Goal: Task Accomplishment & Management: Manage account settings

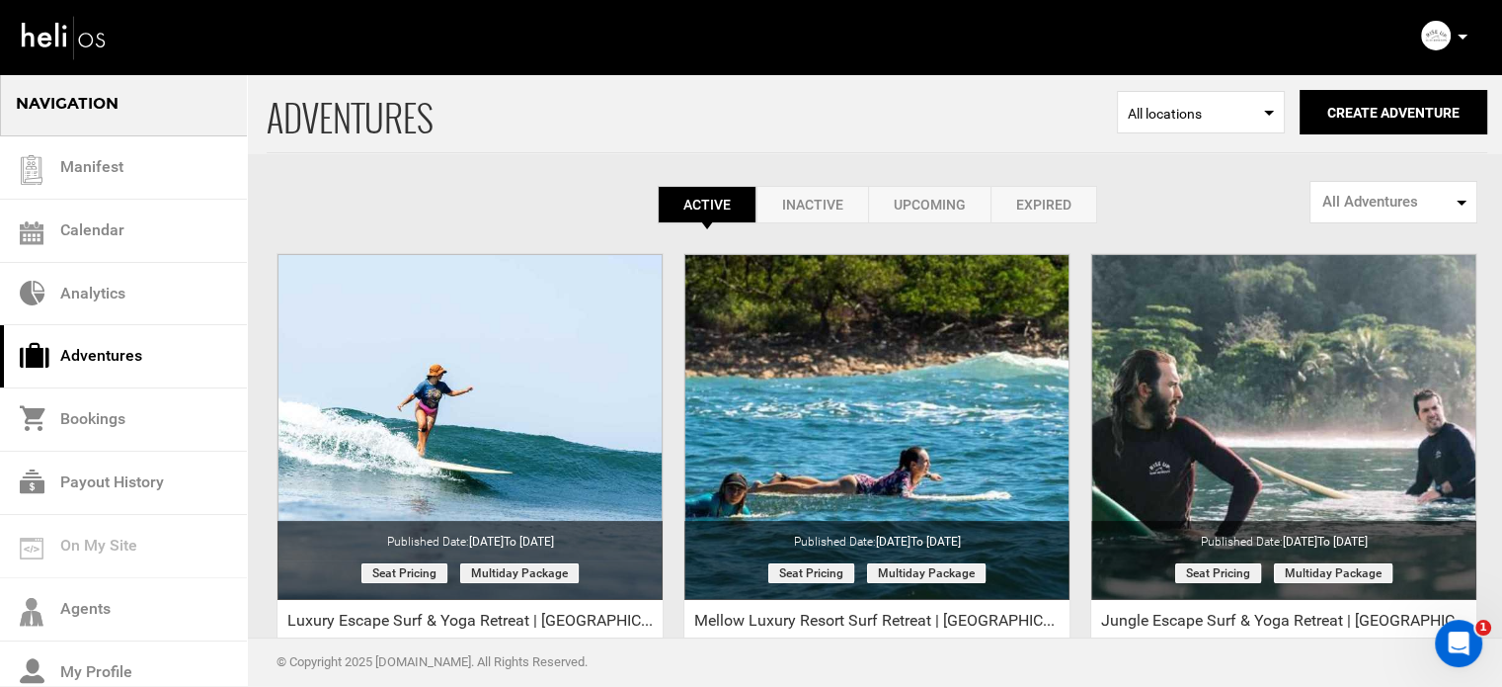
click at [1462, 35] on icon at bounding box center [1463, 37] width 10 height 5
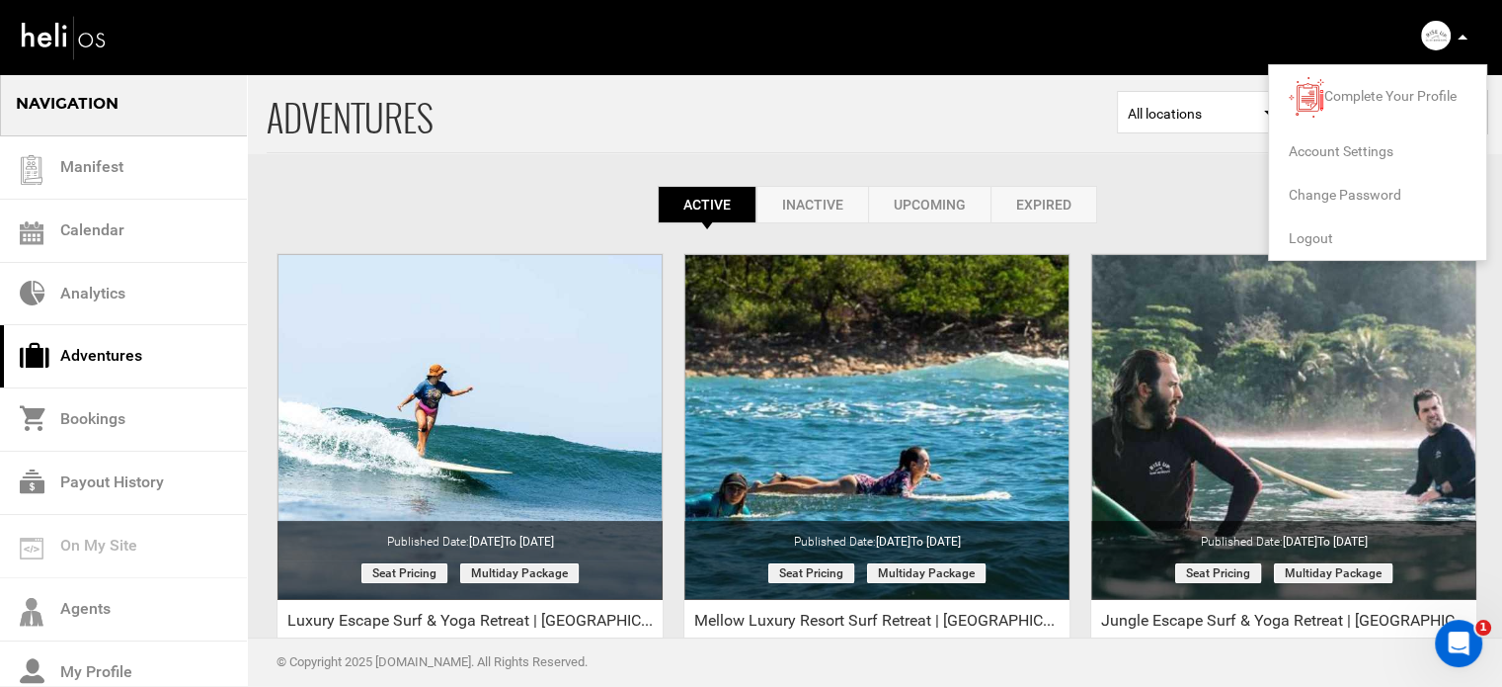
click at [1316, 239] on span "Logout" at bounding box center [1311, 238] width 44 height 16
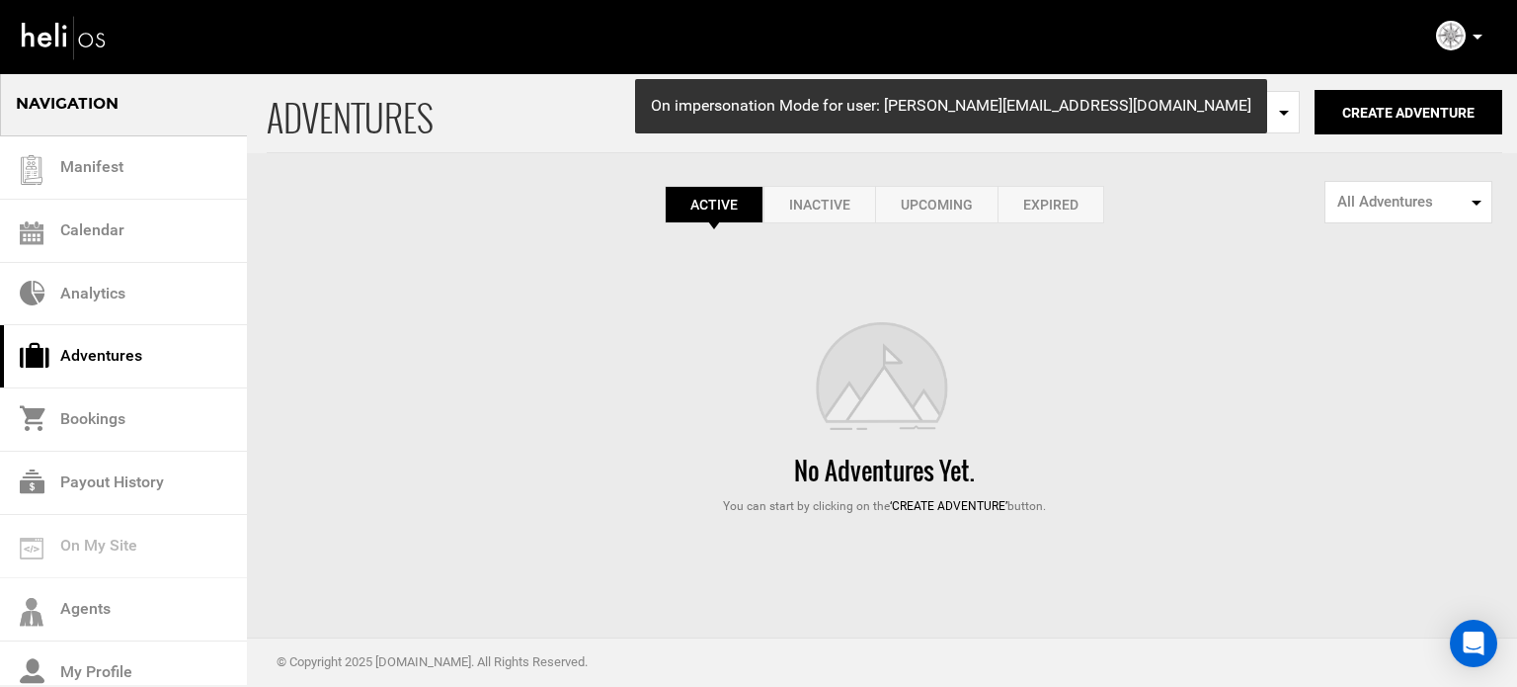
click at [1051, 208] on link "Expired" at bounding box center [1051, 205] width 107 height 38
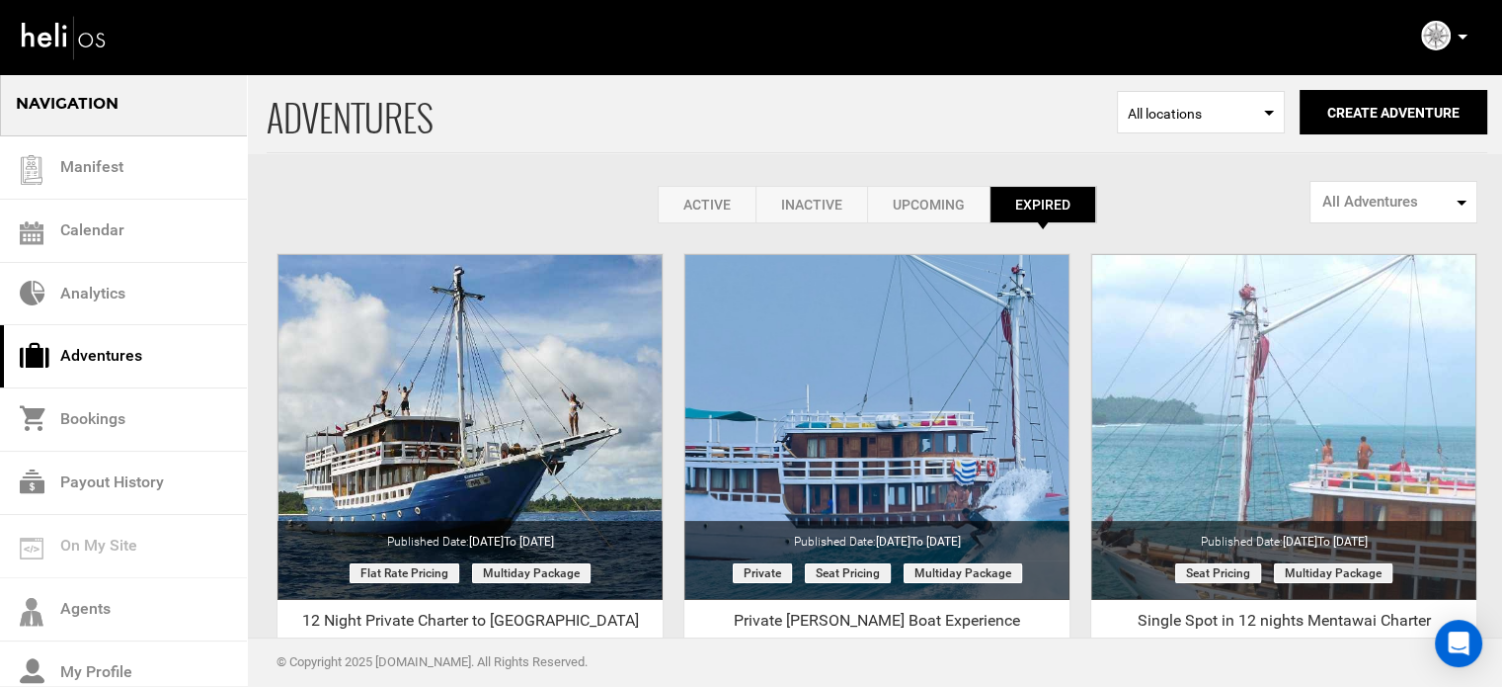
click at [1051, 208] on link "Expired" at bounding box center [1043, 205] width 107 height 38
click at [728, 207] on link "Active" at bounding box center [707, 205] width 98 height 38
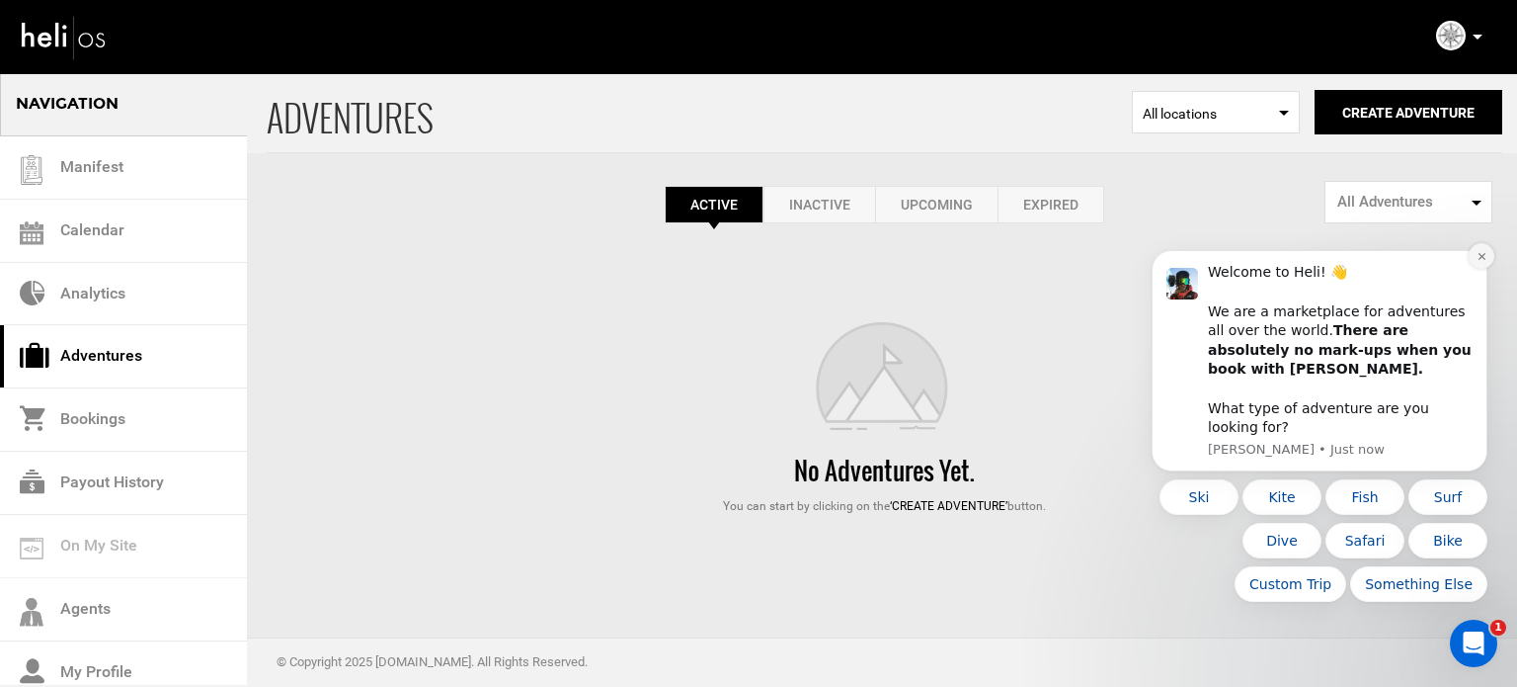
click at [1475, 269] on button "Dismiss notification" at bounding box center [1482, 256] width 26 height 26
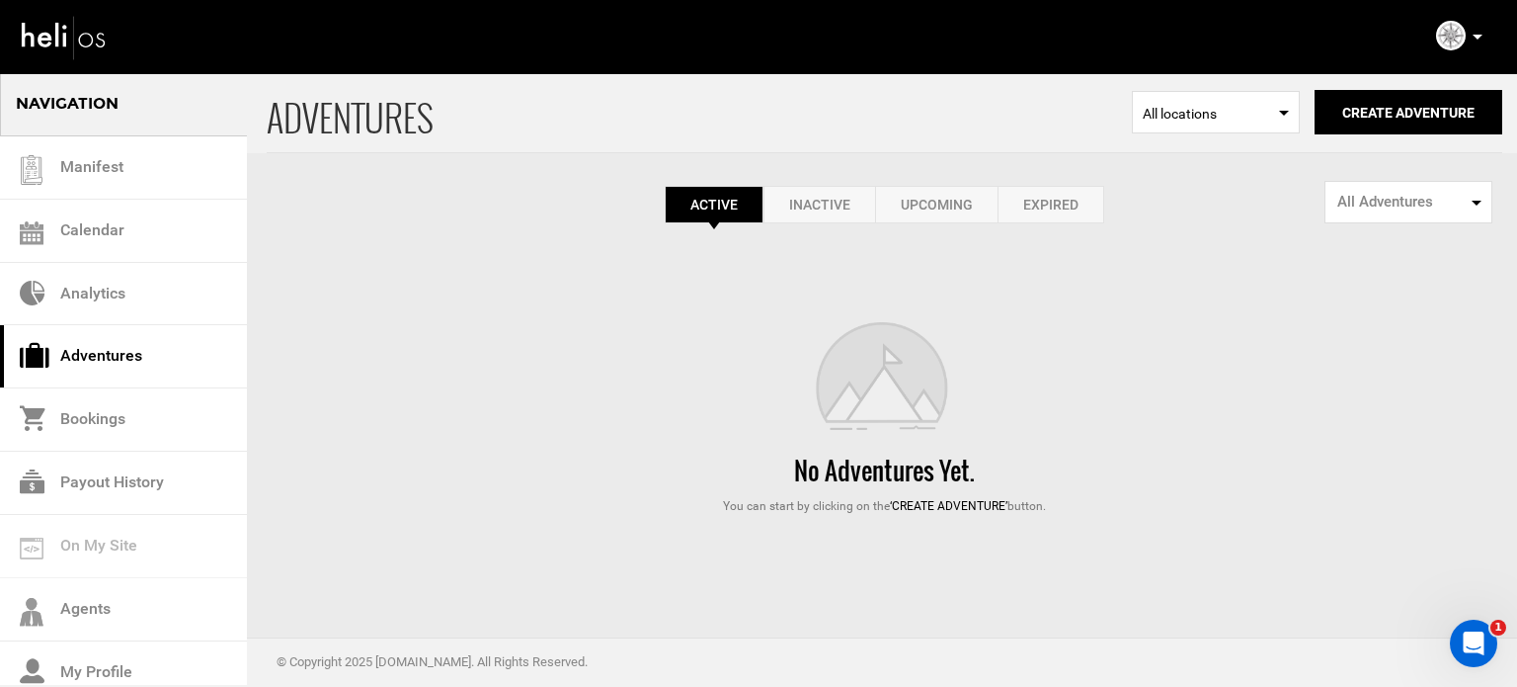
click at [1055, 205] on link "Expired" at bounding box center [1051, 205] width 107 height 38
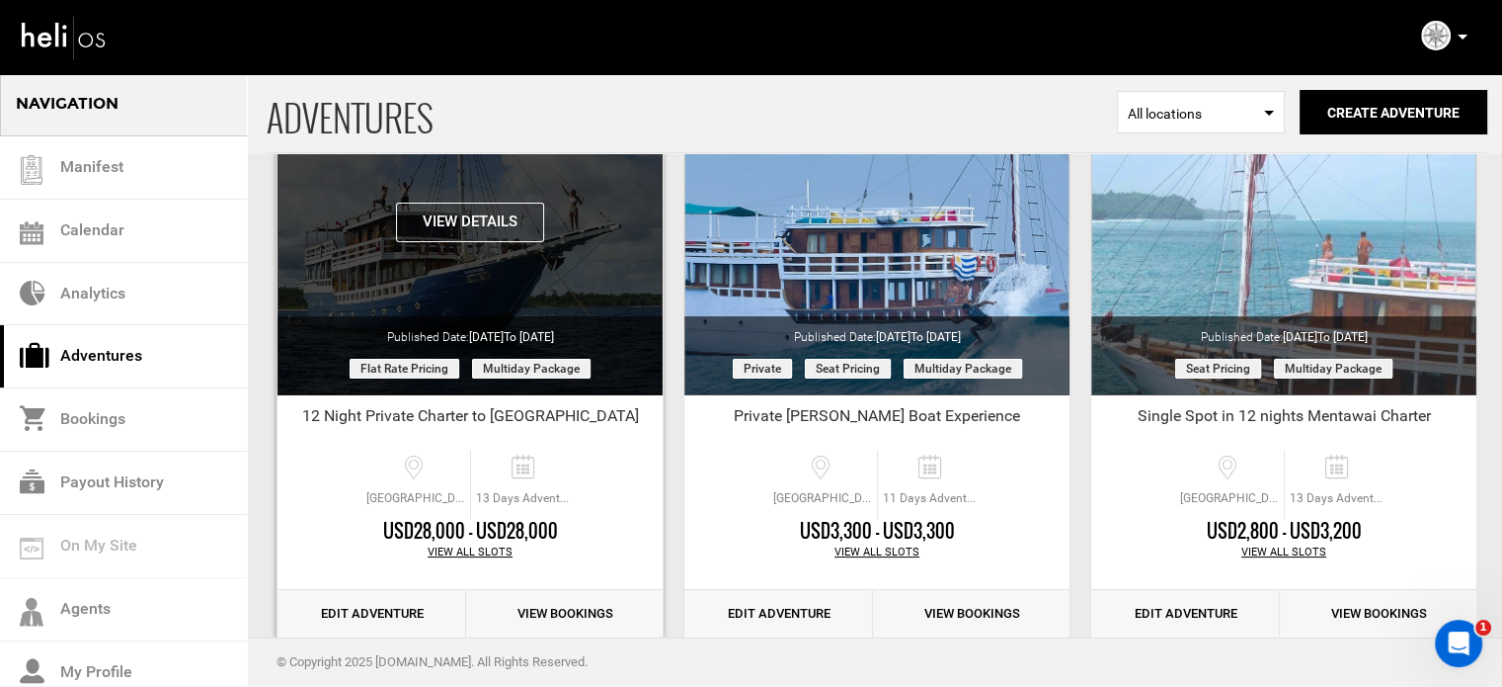
scroll to position [209, 0]
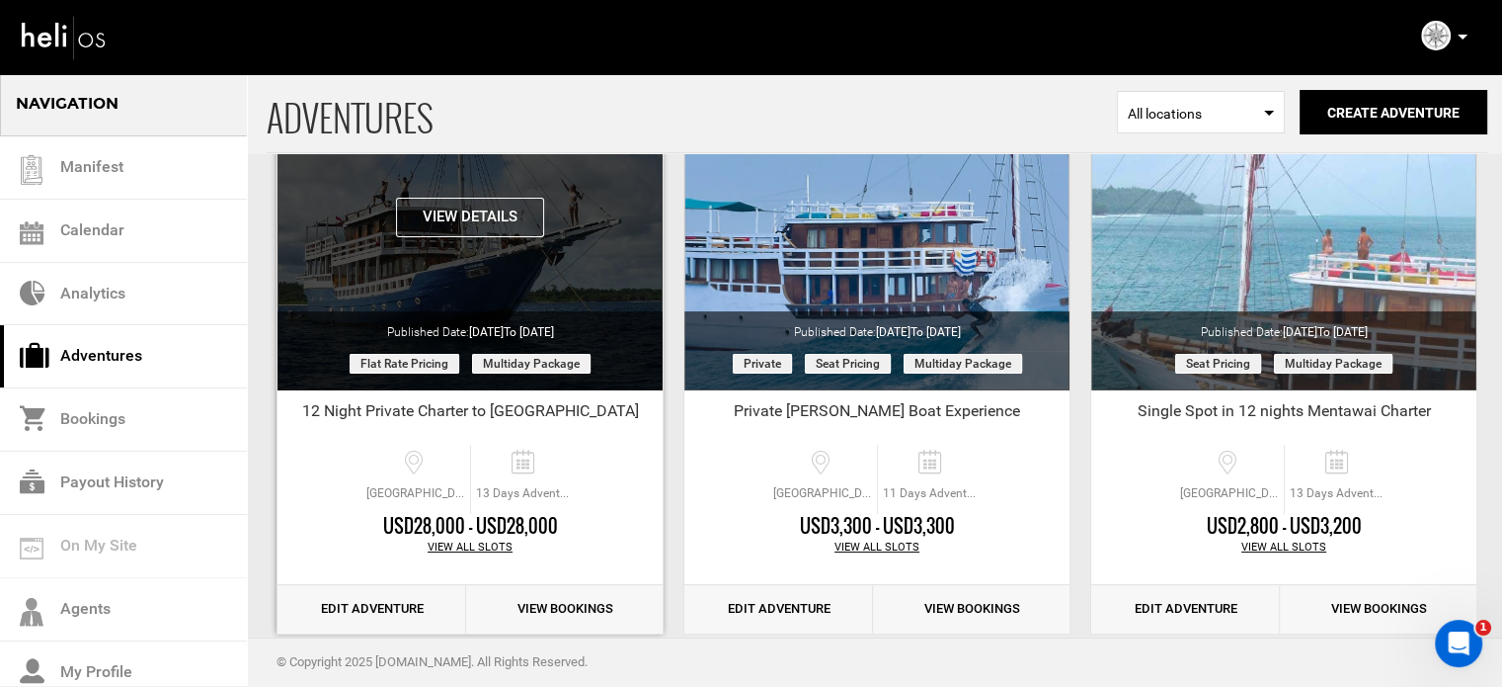
drag, startPoint x: 474, startPoint y: 328, endPoint x: 607, endPoint y: 336, distance: 132.6
click at [607, 336] on div "Published Date: Jan 23, 2023 to Dec 29, 2023" at bounding box center [470, 326] width 385 height 30
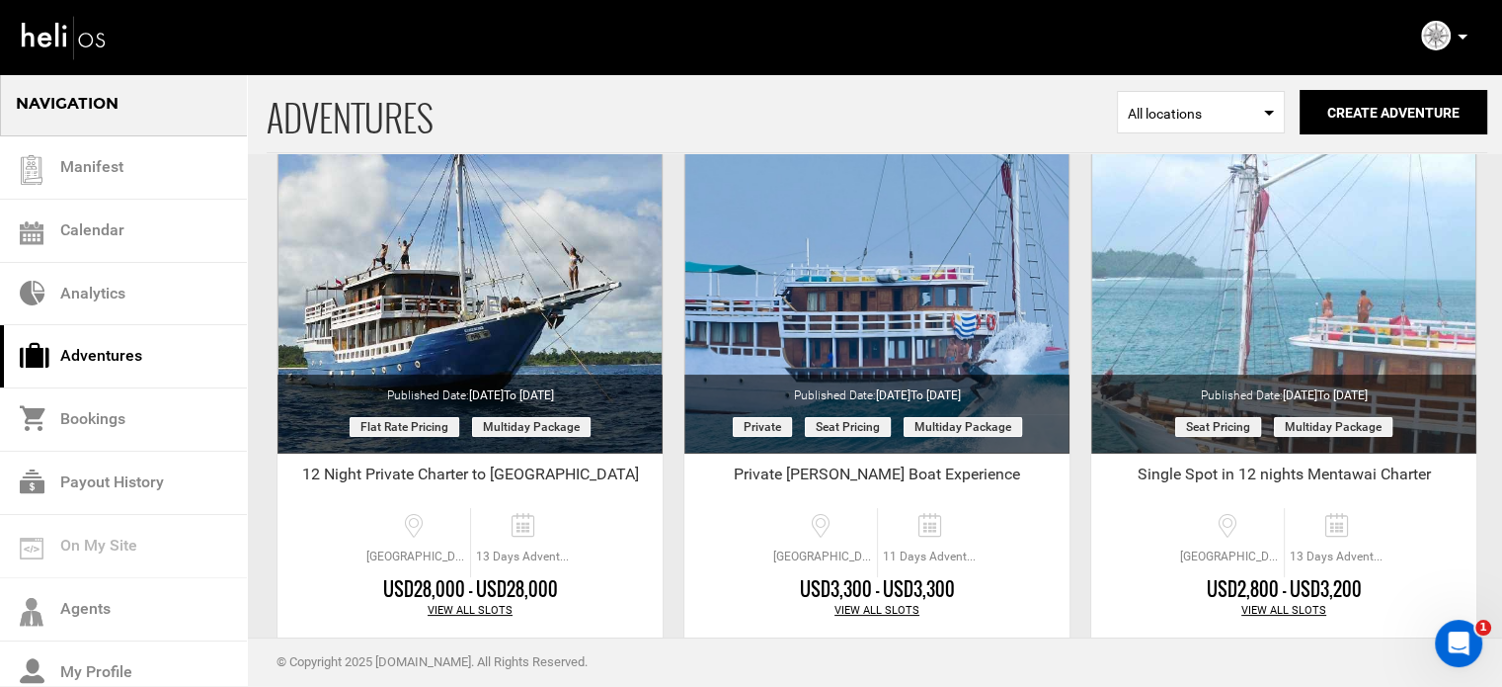
scroll to position [146, 0]
